Goal: Information Seeking & Learning: Learn about a topic

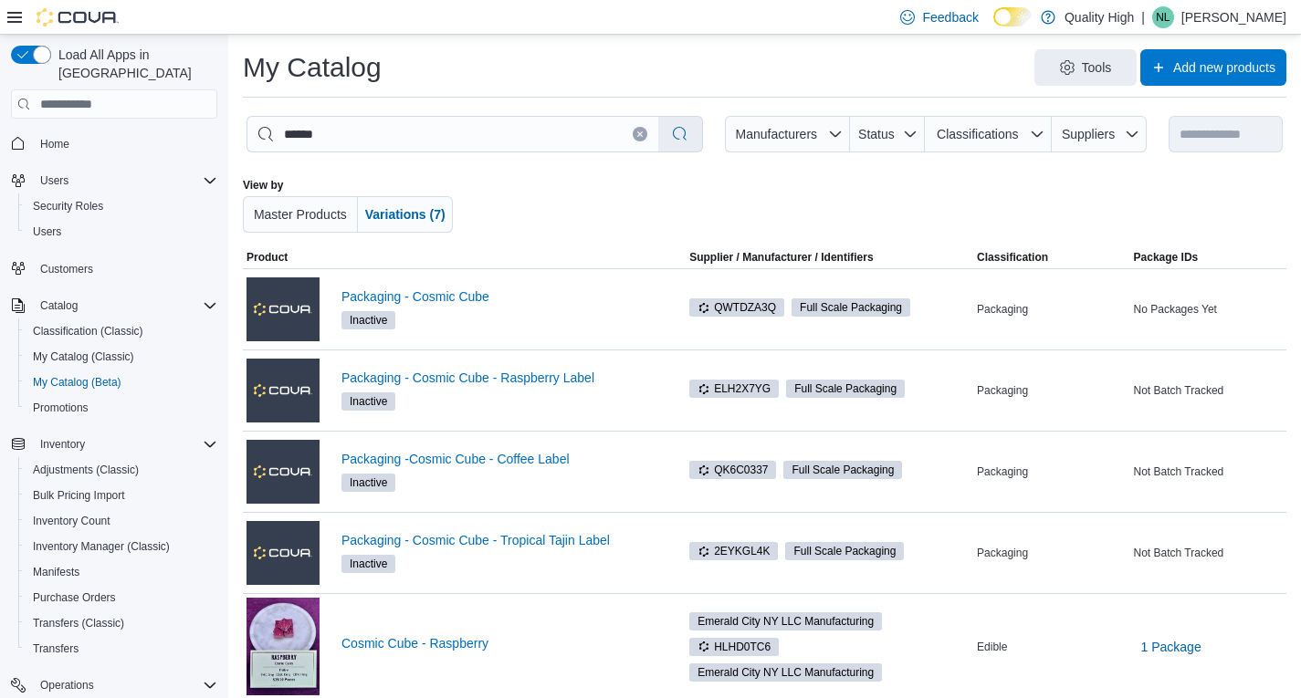
click at [667, 201] on div at bounding box center [771, 205] width 593 height 55
click at [319, 142] on input "******" at bounding box center [452, 134] width 411 height 35
click at [352, 135] on input "******" at bounding box center [452, 134] width 411 height 35
type input "*"
click at [1043, 132] on icon "button" at bounding box center [1037, 133] width 11 height 5
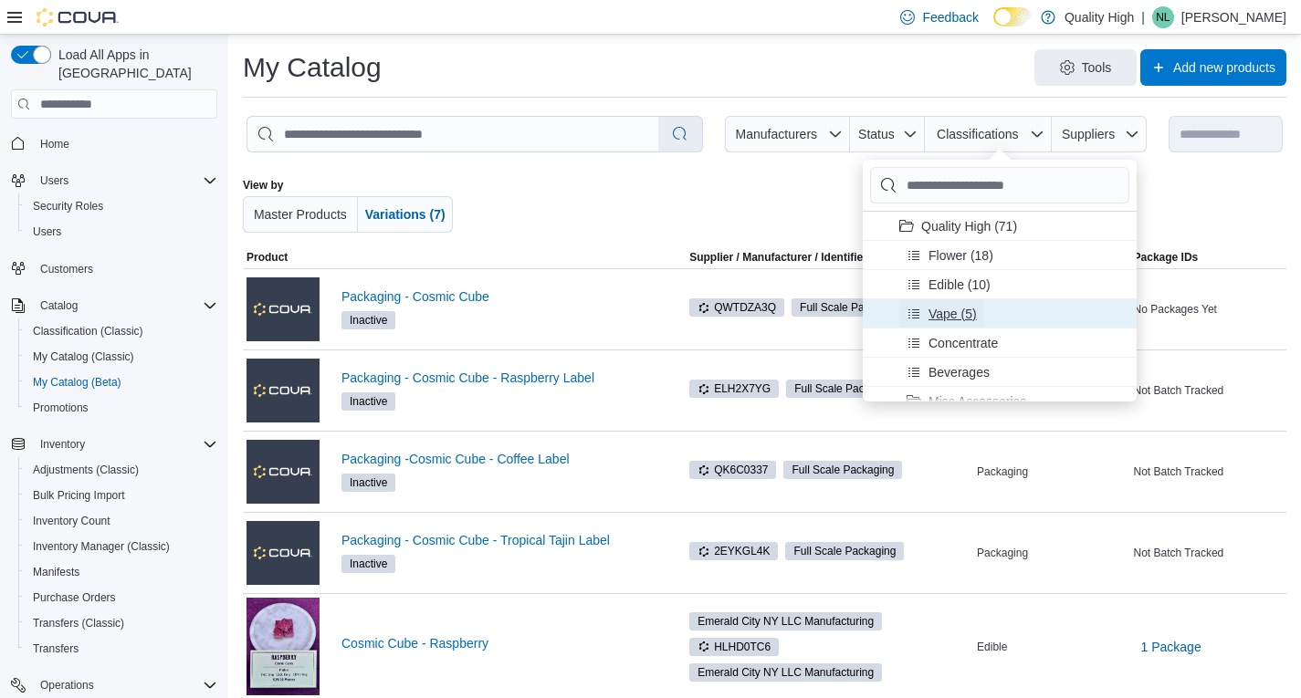
click at [952, 318] on span "Vape (5)" at bounding box center [953, 314] width 48 height 18
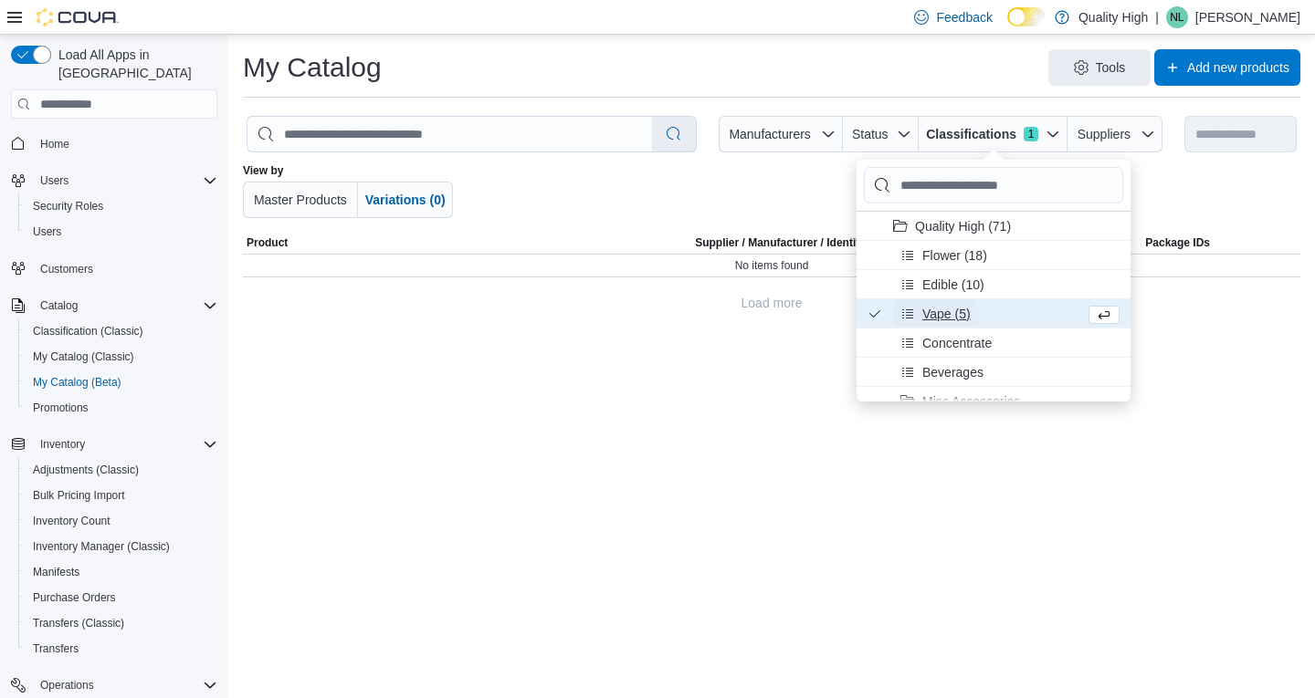
click at [946, 306] on span "Vape (5)" at bounding box center [946, 314] width 48 height 18
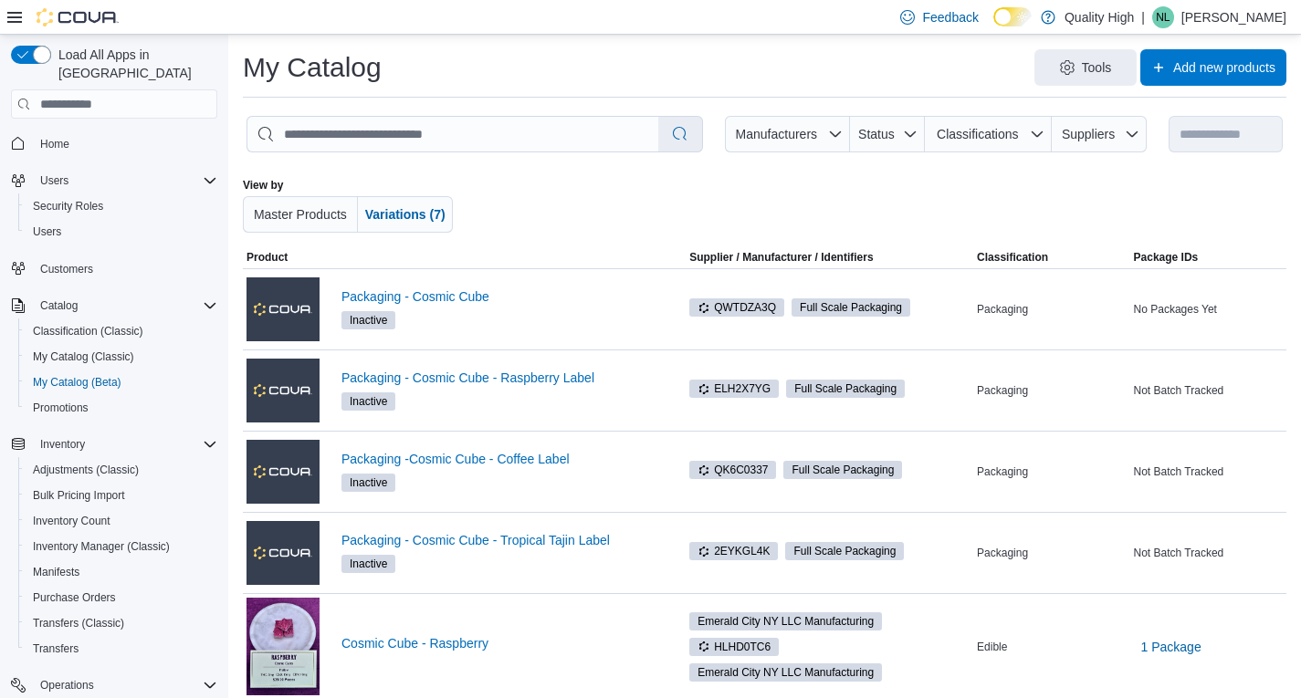
drag, startPoint x: 620, startPoint y: 224, endPoint x: 580, endPoint y: 241, distance: 43.8
click at [617, 224] on div at bounding box center [771, 205] width 593 height 55
click at [918, 134] on icon "button" at bounding box center [910, 134] width 15 height 15
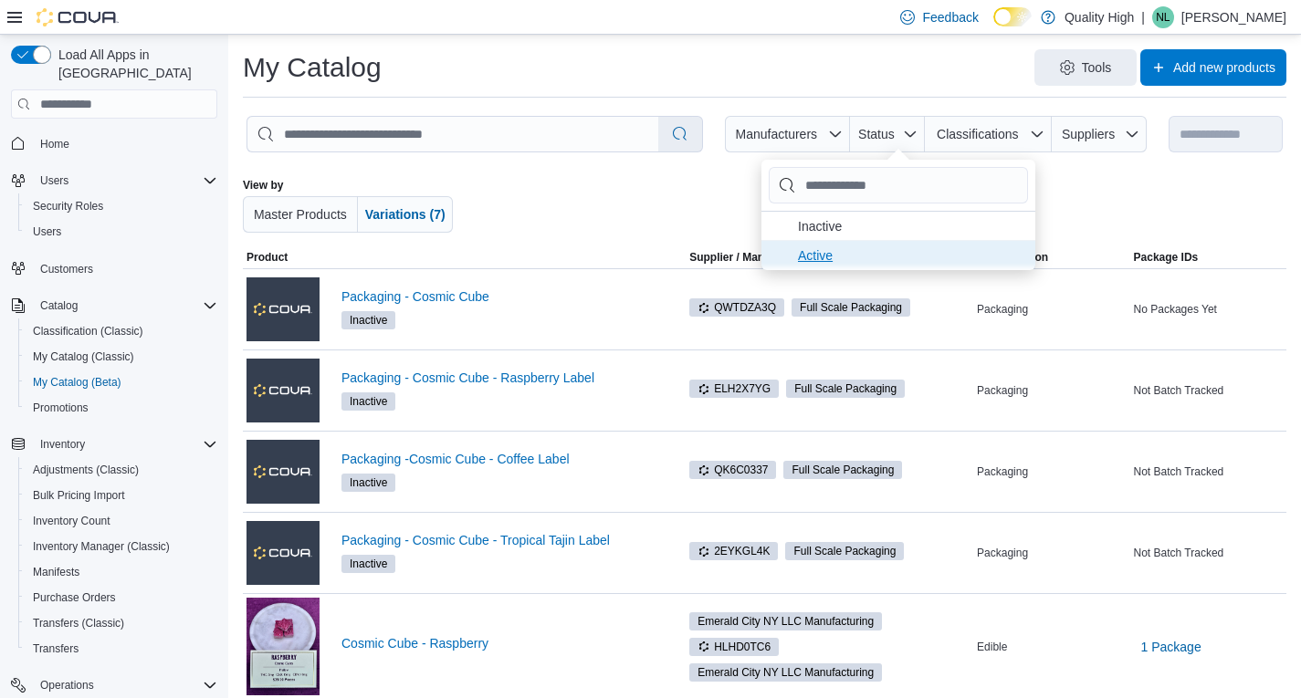
click at [805, 255] on span "Active . To check this option, press Enter." at bounding box center [911, 256] width 226 height 22
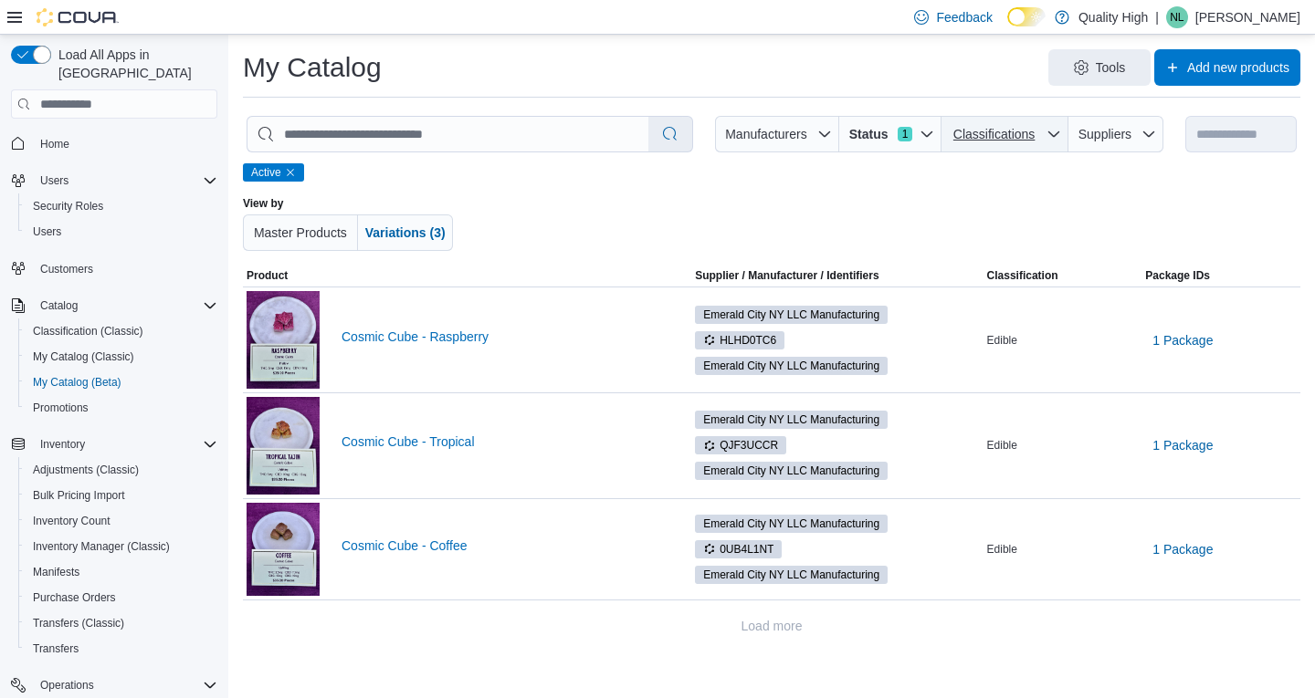
click at [1015, 137] on span "Classifications" at bounding box center [993, 134] width 81 height 15
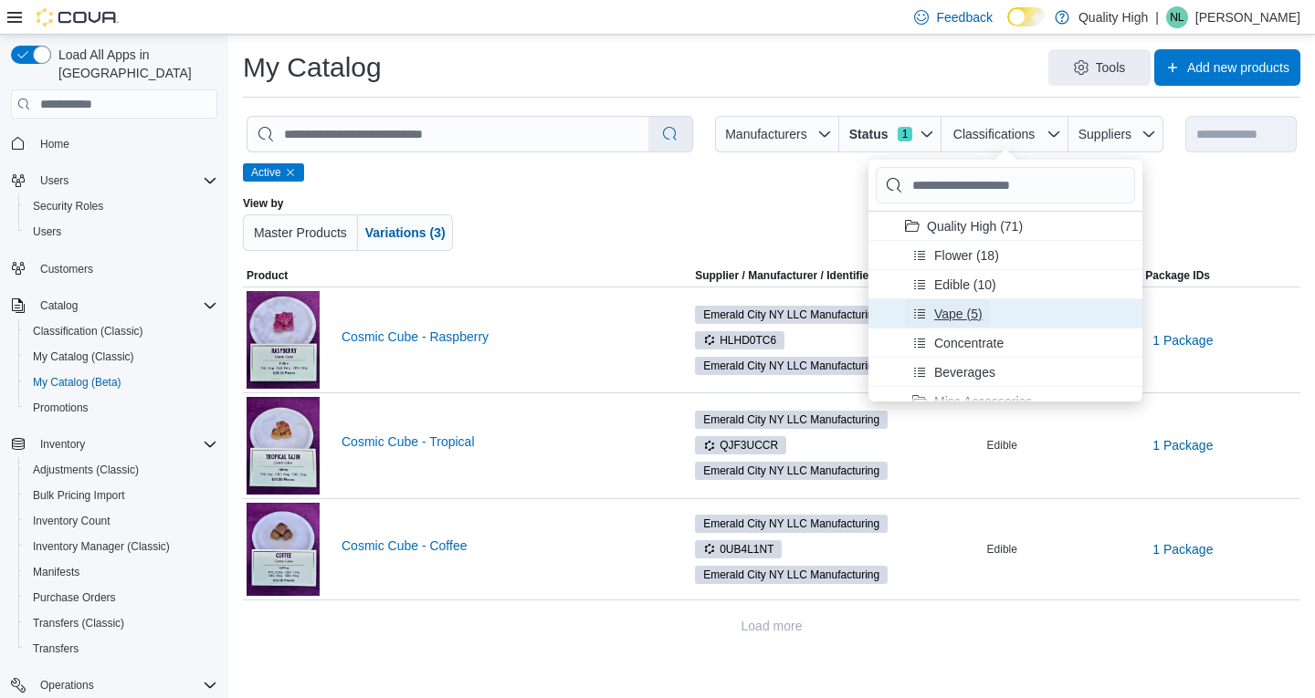
click at [942, 310] on span "Vape (5)" at bounding box center [958, 314] width 48 height 18
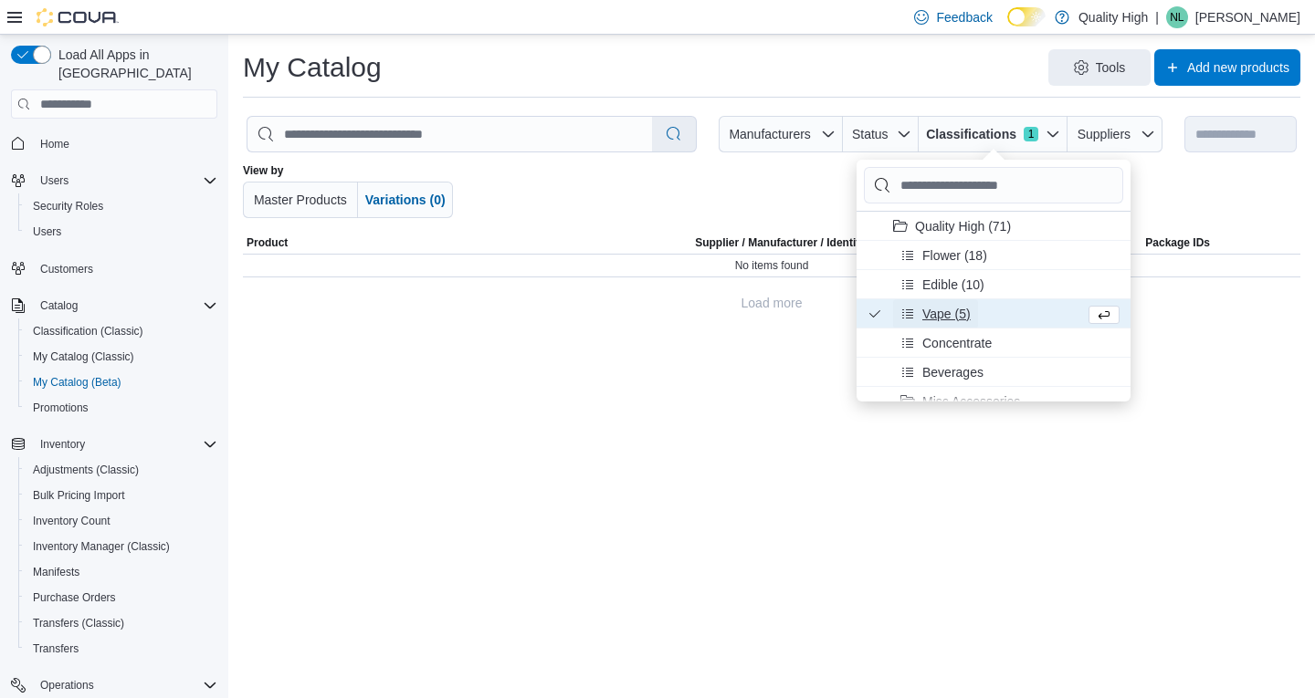
click at [932, 311] on span "Vape (5)" at bounding box center [946, 314] width 48 height 18
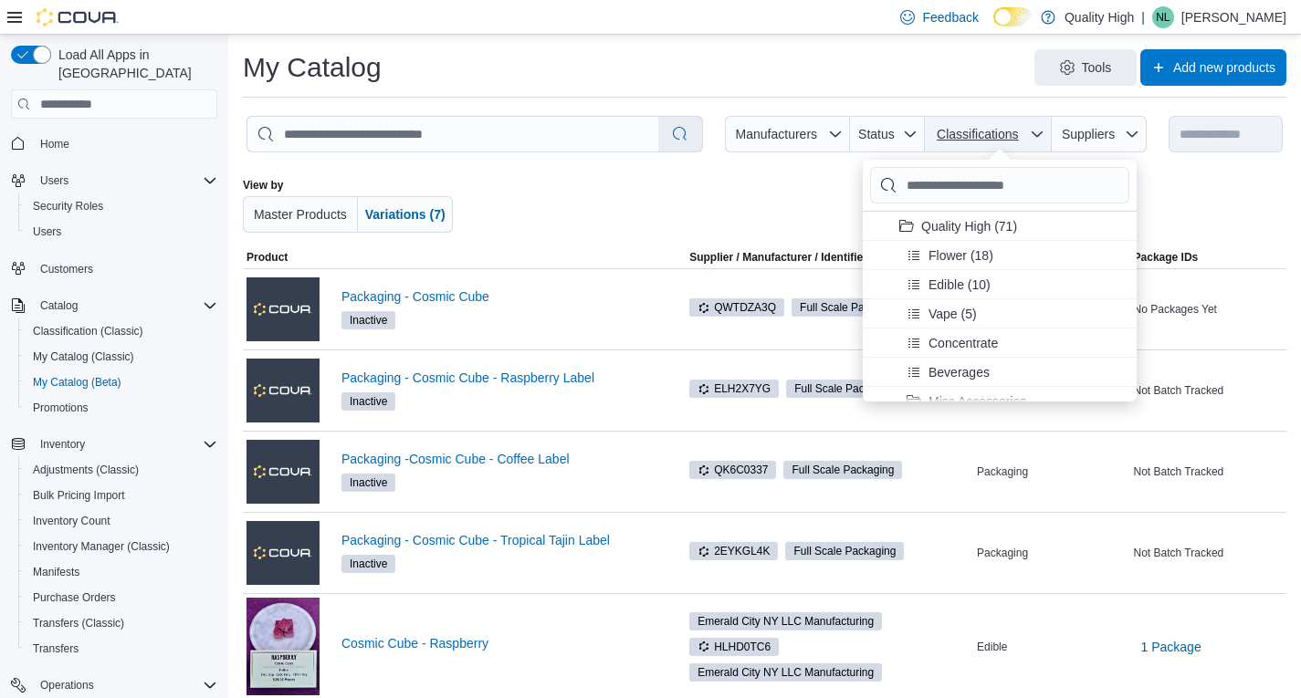
click at [1043, 134] on icon "button" at bounding box center [1037, 134] width 15 height 15
drag, startPoint x: 939, startPoint y: 314, endPoint x: 910, endPoint y: 278, distance: 45.5
click at [940, 317] on span "Vape (5)" at bounding box center [953, 314] width 48 height 18
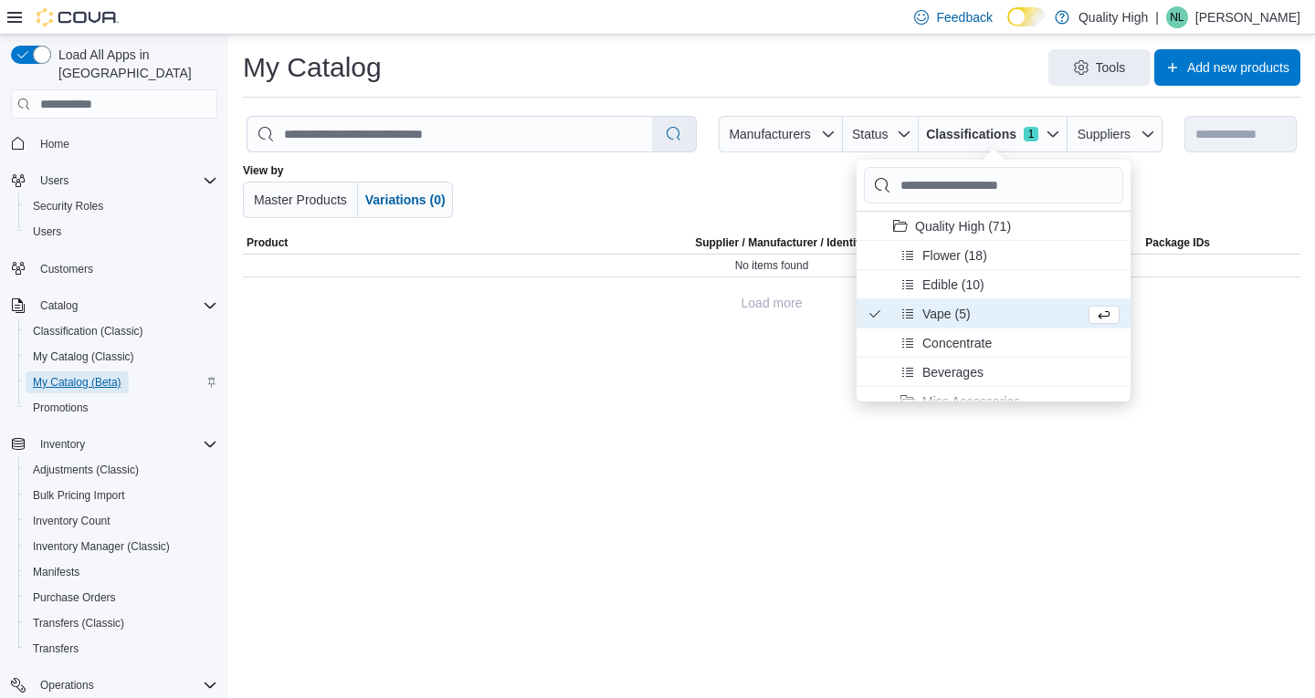
click at [68, 375] on span "My Catalog (Beta)" at bounding box center [77, 382] width 89 height 15
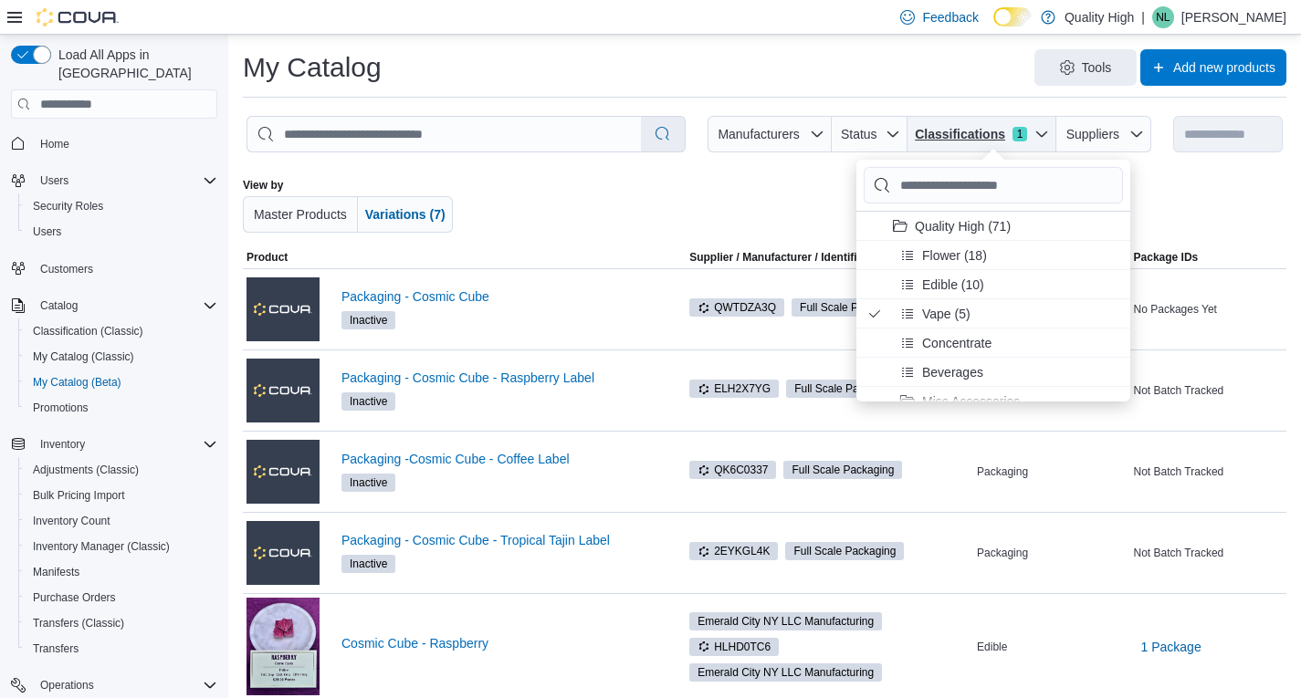
click at [1049, 131] on icon "button" at bounding box center [1041, 134] width 15 height 15
click at [931, 313] on span "Vape (5)" at bounding box center [946, 314] width 48 height 18
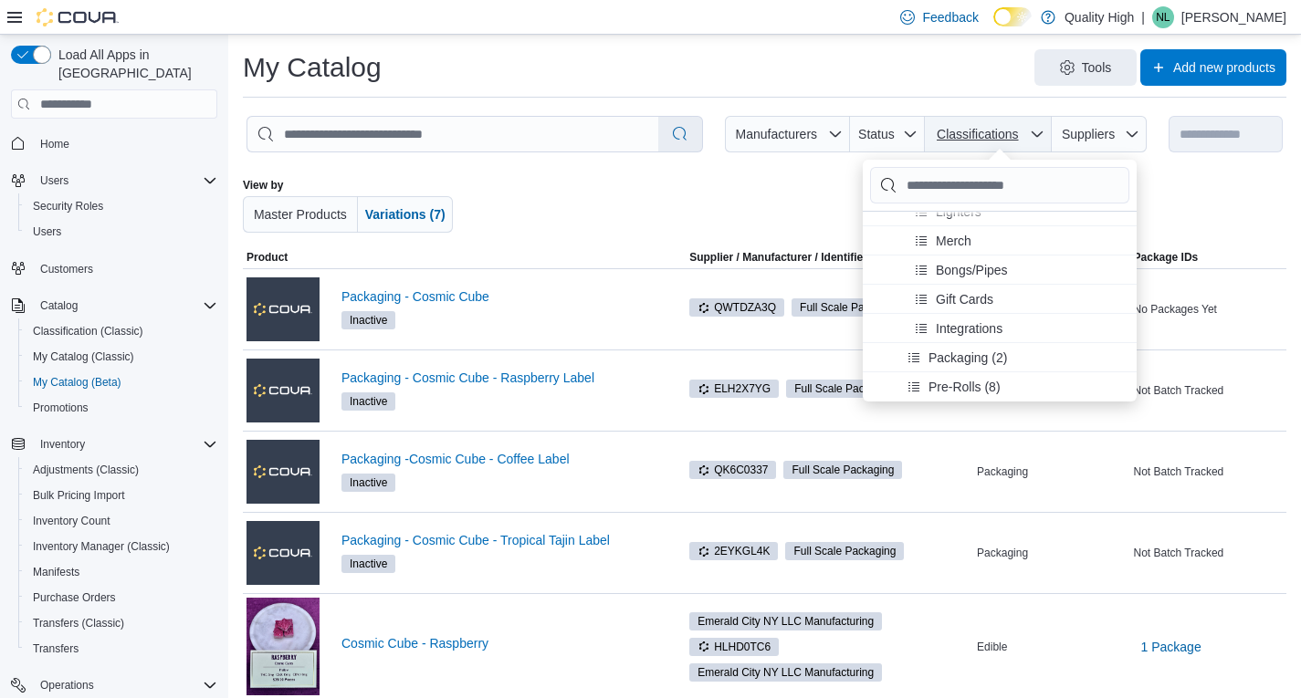
click at [1038, 129] on span "Classifications" at bounding box center [988, 134] width 112 height 37
click at [82, 350] on span "My Catalog (Classic)" at bounding box center [83, 357] width 101 height 15
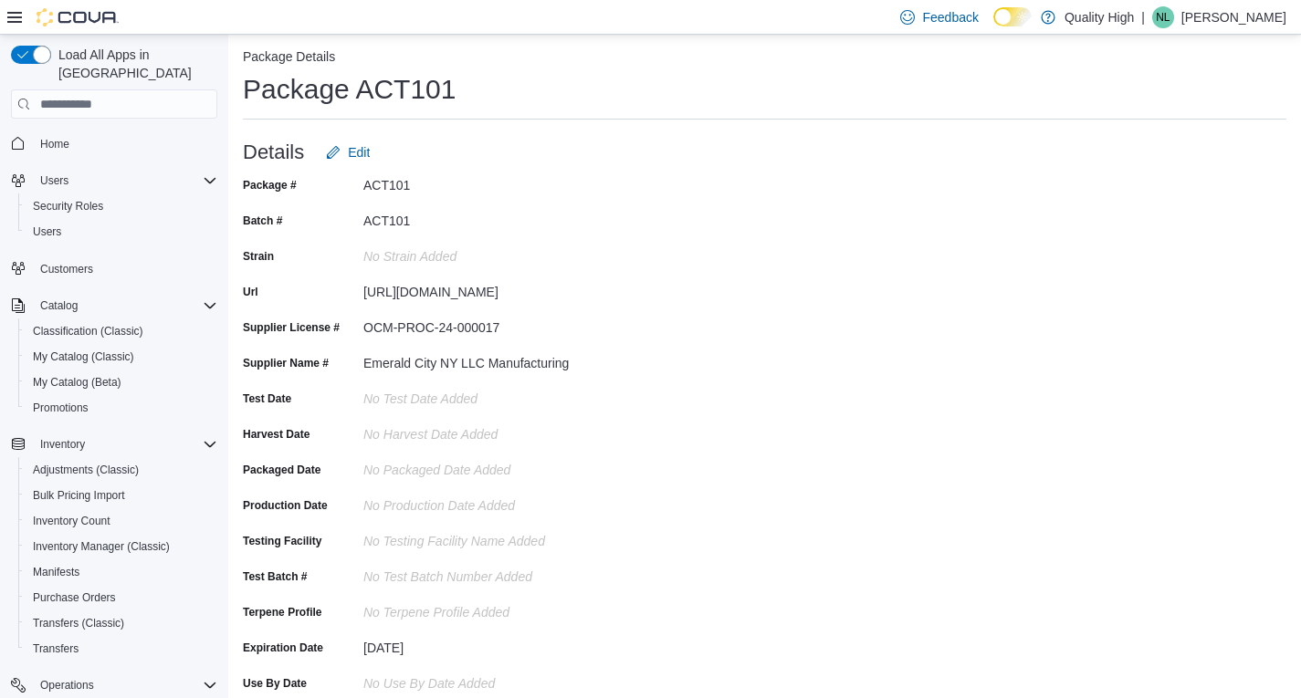
scroll to position [5, 0]
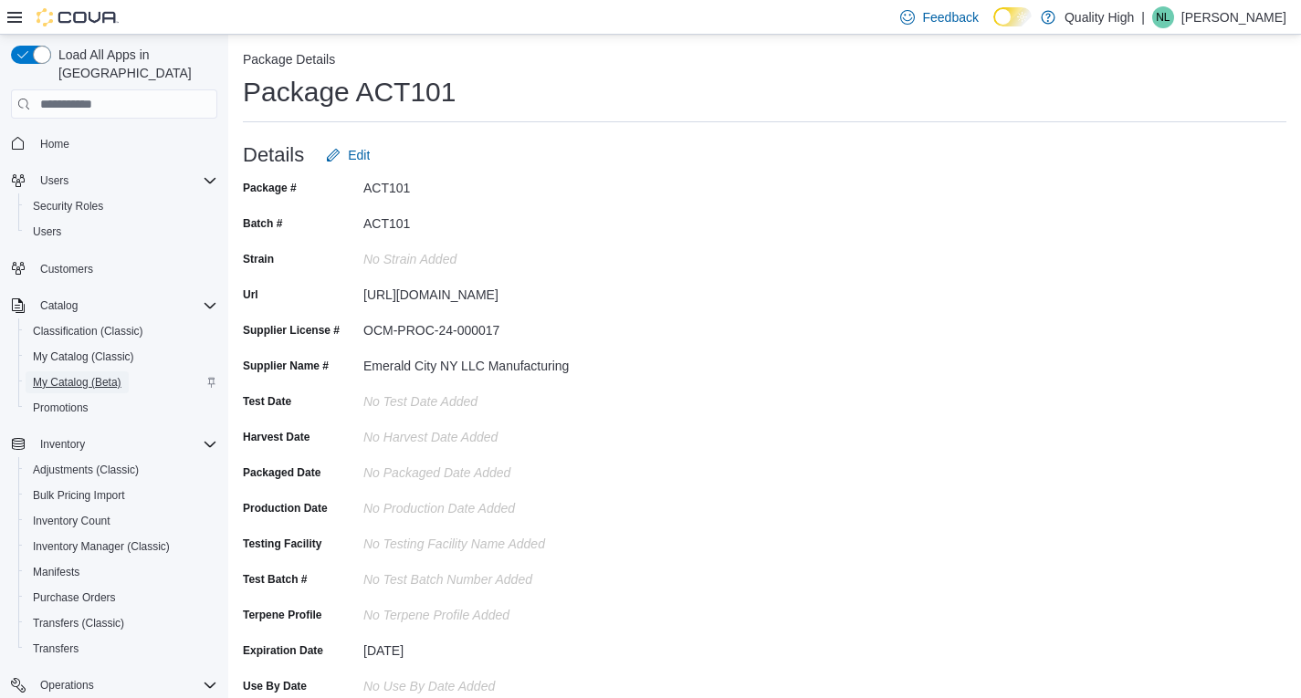
click at [64, 375] on span "My Catalog (Beta)" at bounding box center [77, 382] width 89 height 15
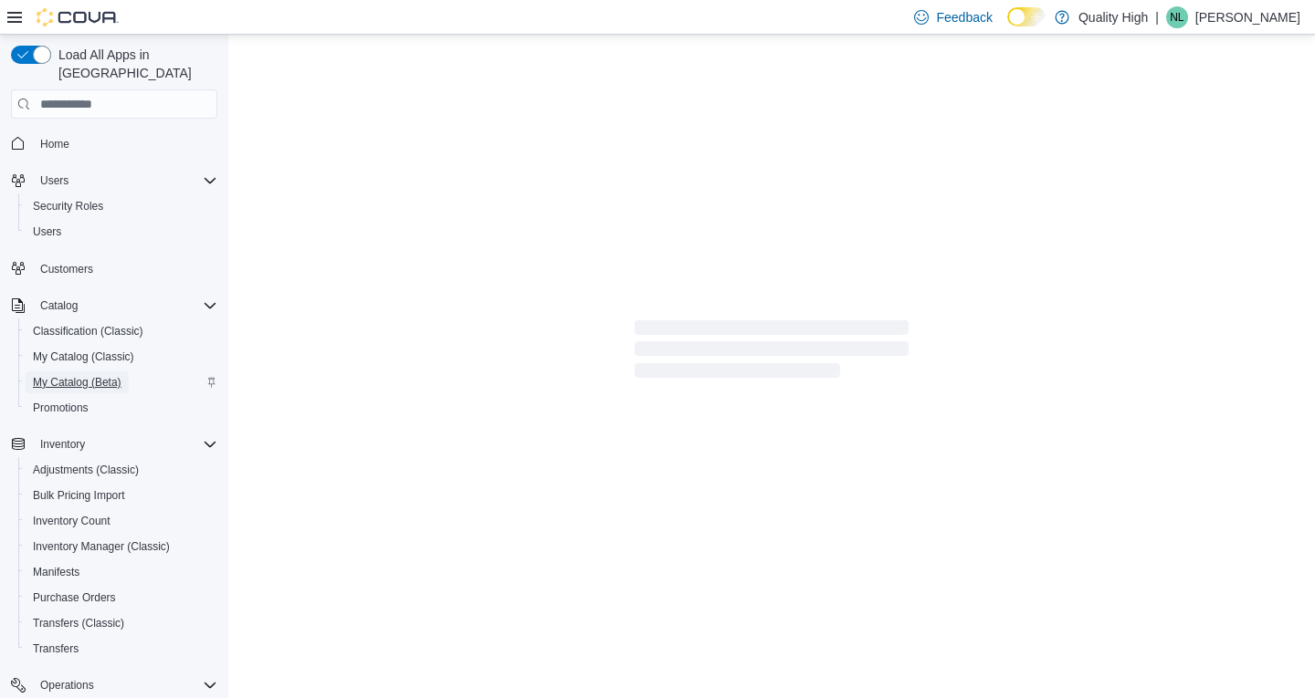
select select "**********"
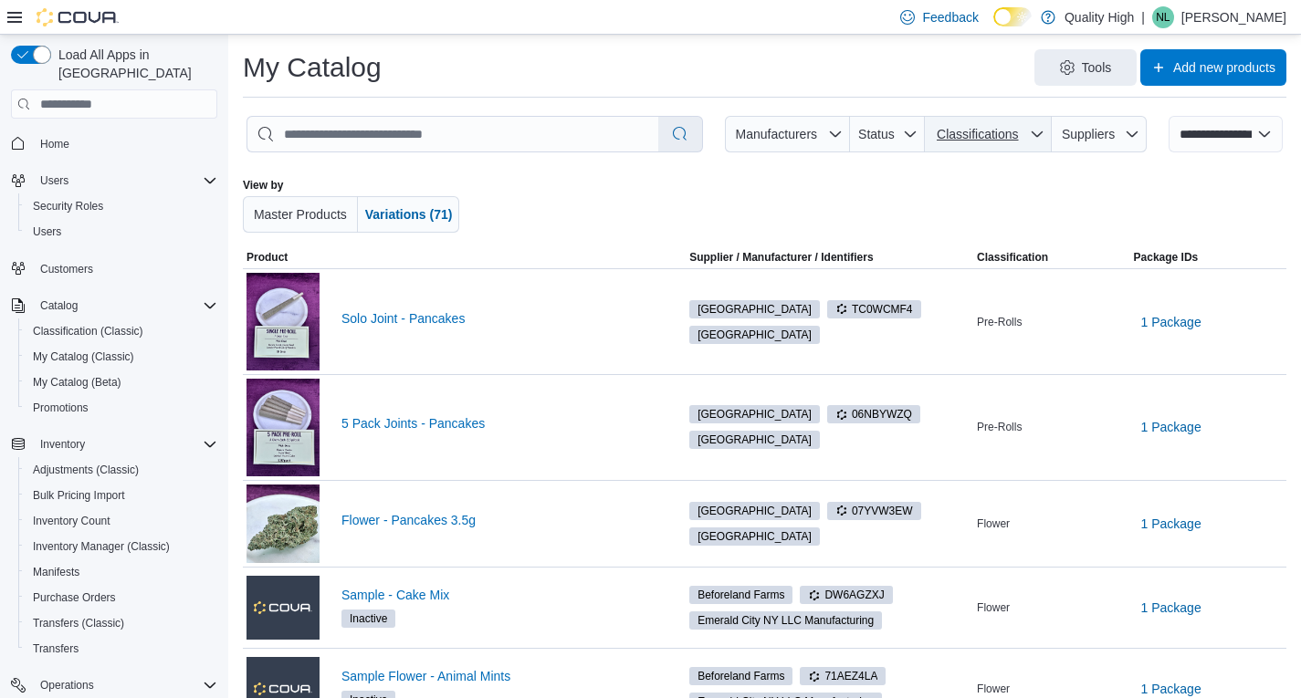
click at [1040, 136] on span "Classifications" at bounding box center [988, 134] width 112 height 37
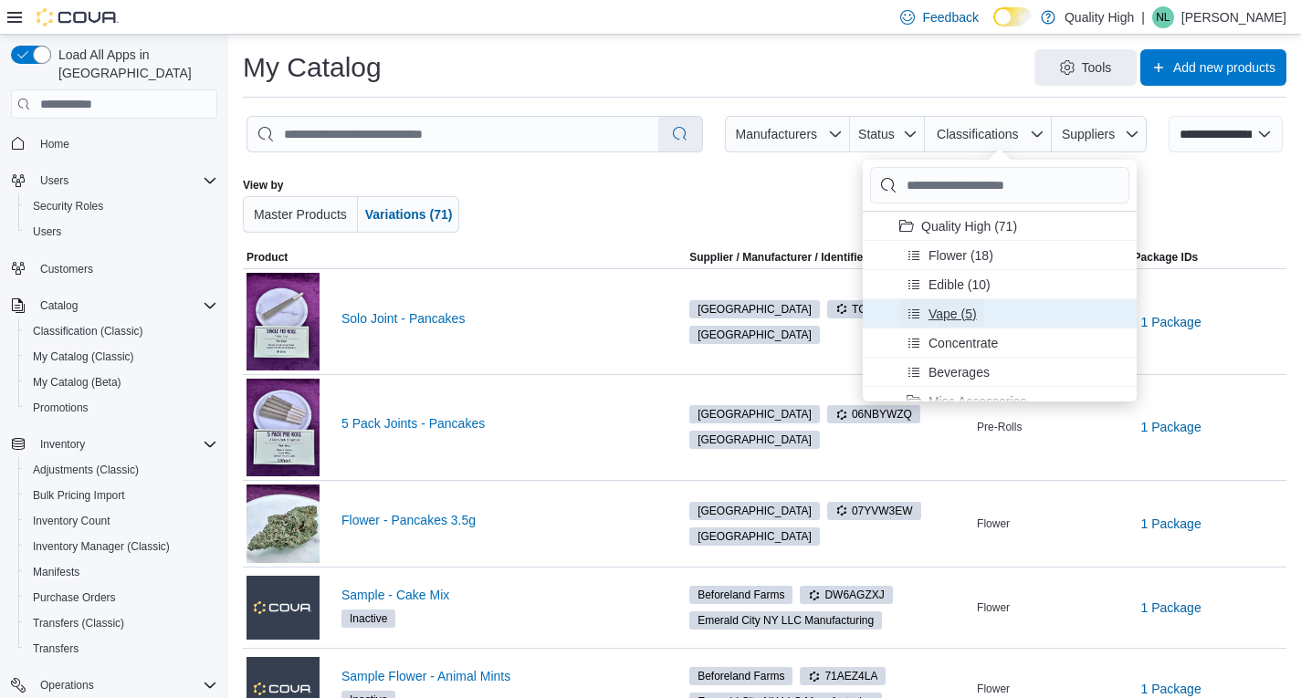
click at [949, 316] on span "Vape (5)" at bounding box center [953, 314] width 48 height 18
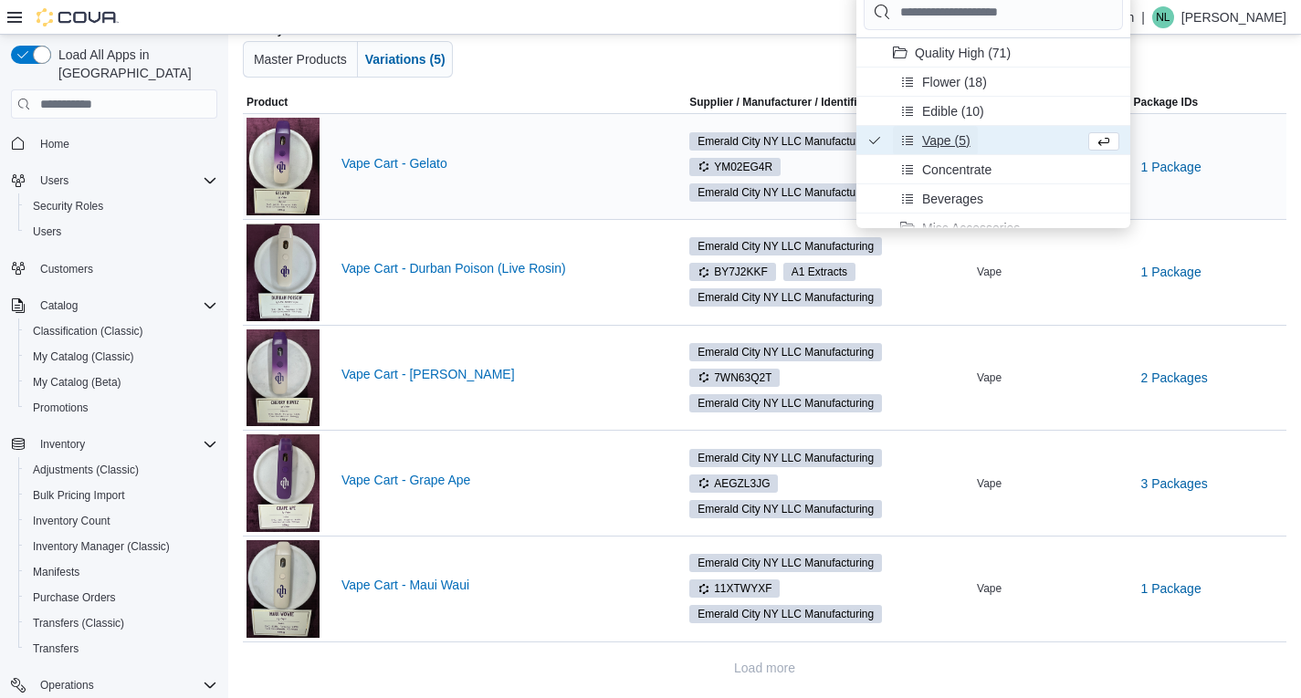
scroll to position [175, 0]
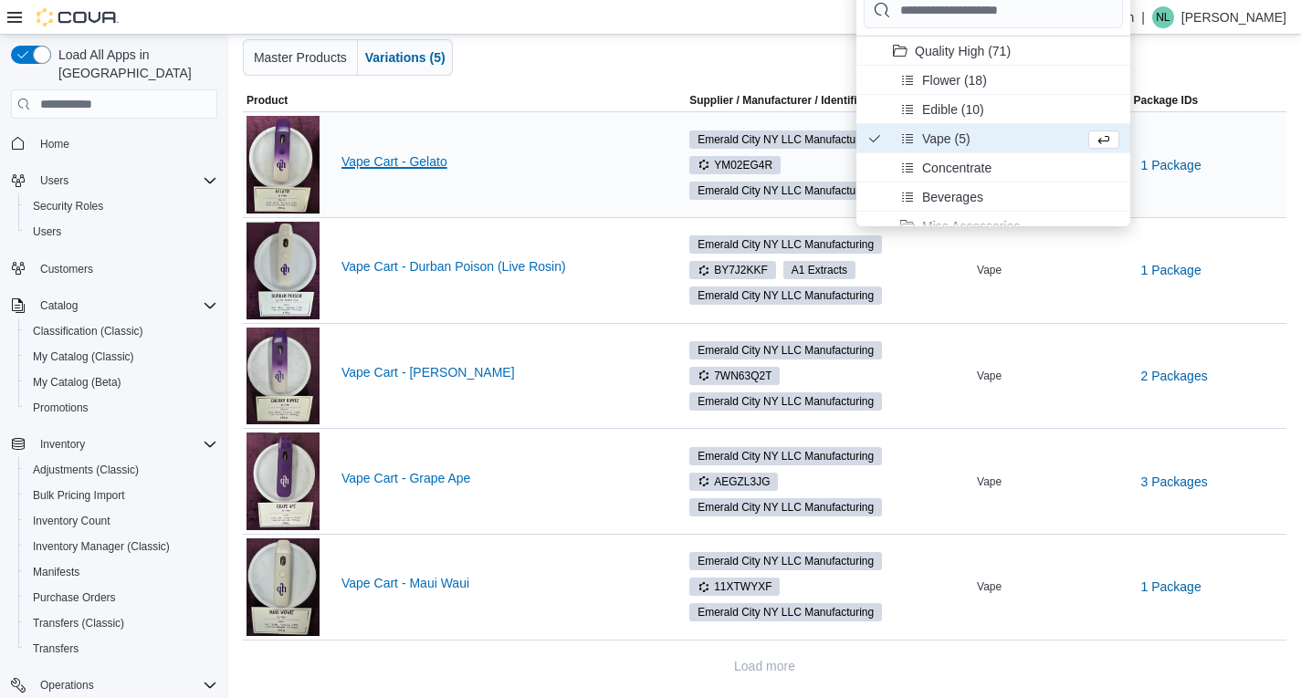
click at [399, 155] on link "Vape Cart - Gelato" at bounding box center [498, 161] width 315 height 15
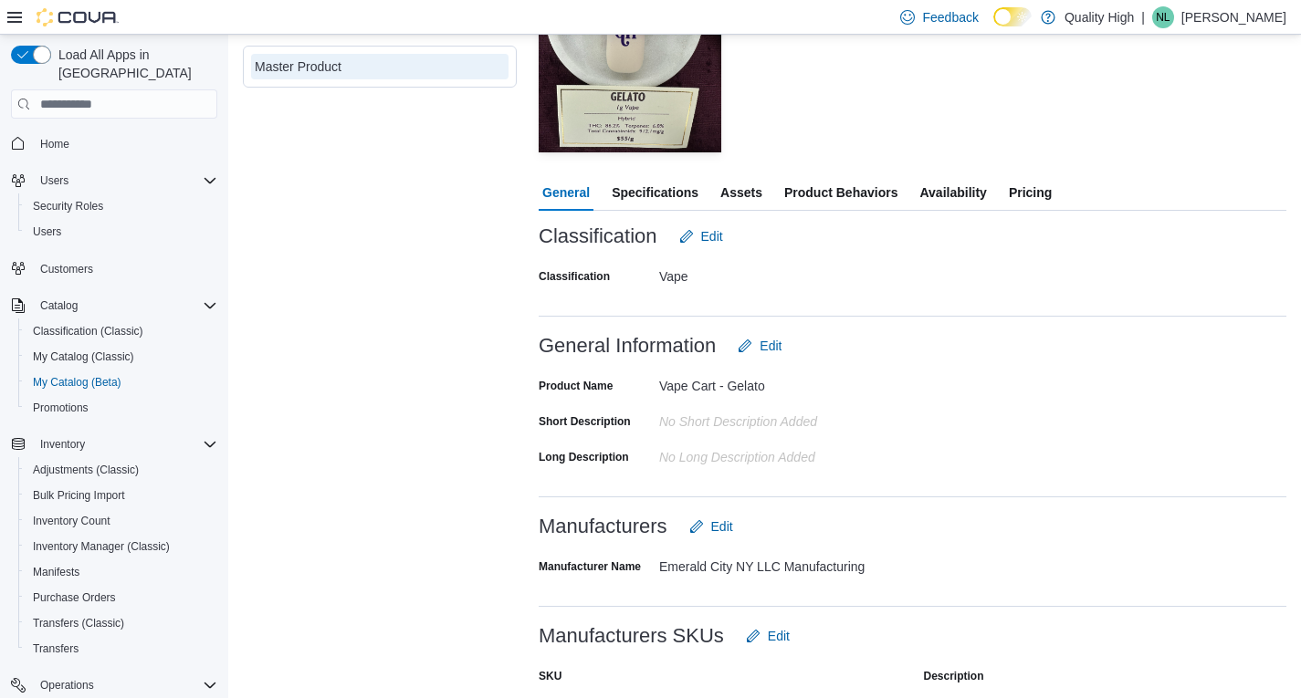
scroll to position [365, 0]
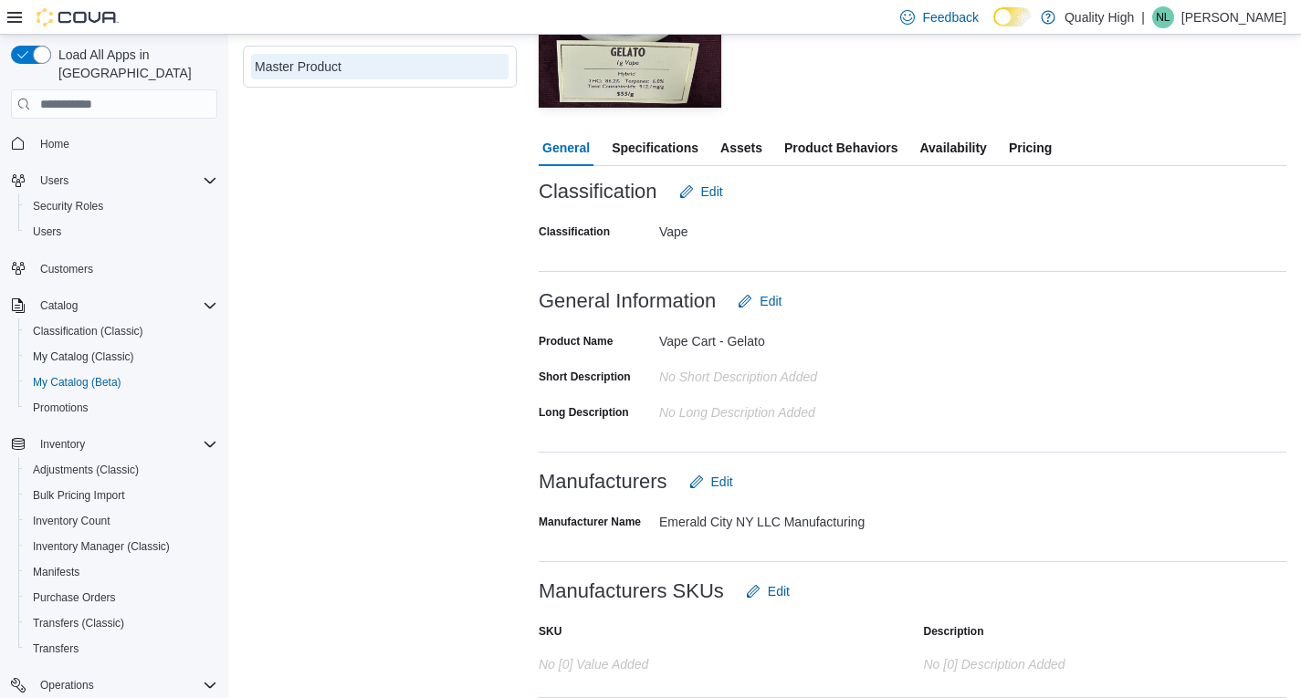
click at [741, 149] on span "Assets" at bounding box center [741, 148] width 42 height 37
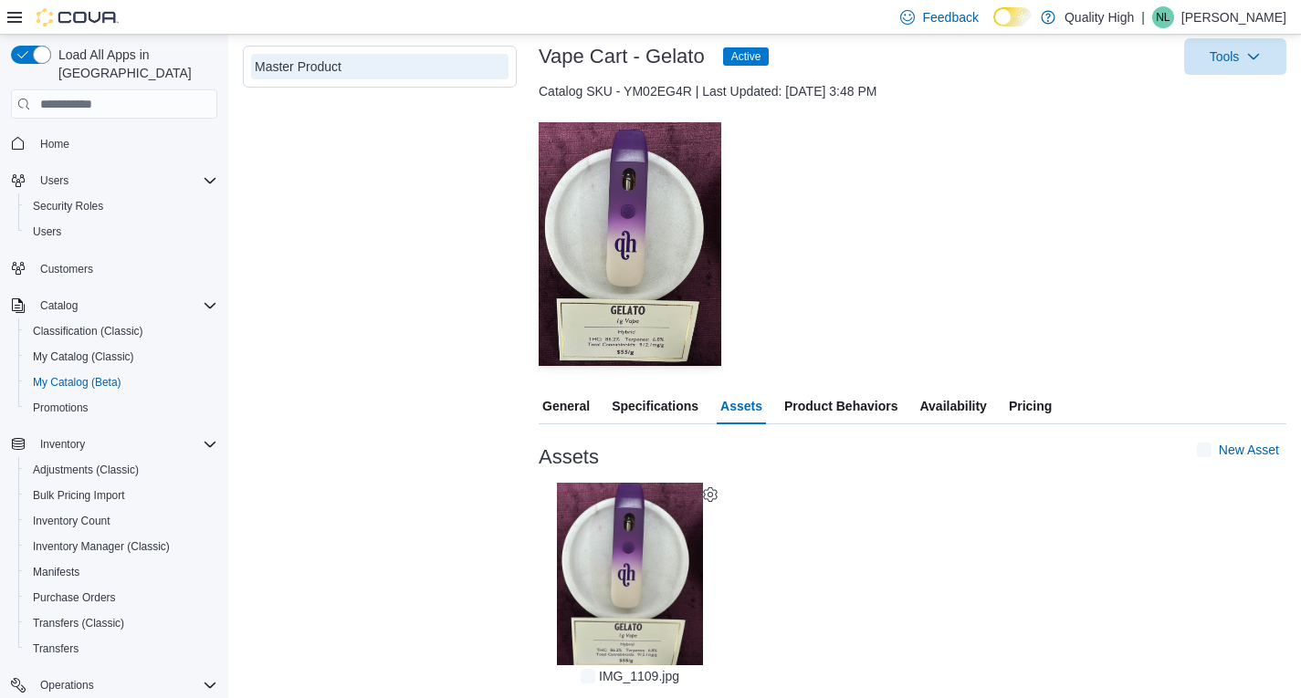
scroll to position [107, 0]
